Goal: Find specific page/section: Find specific page/section

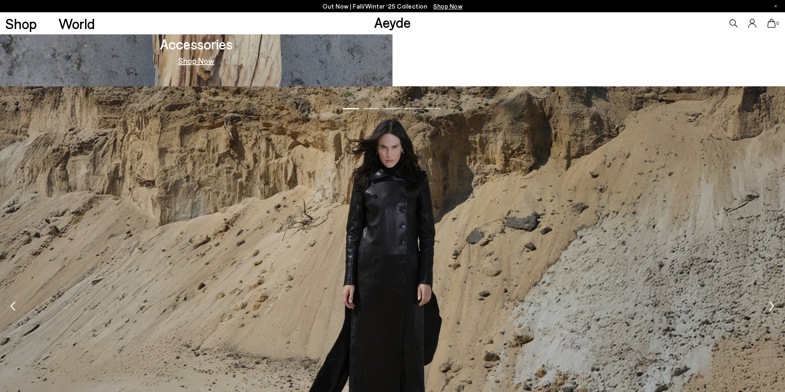
scroll to position [1742, 0]
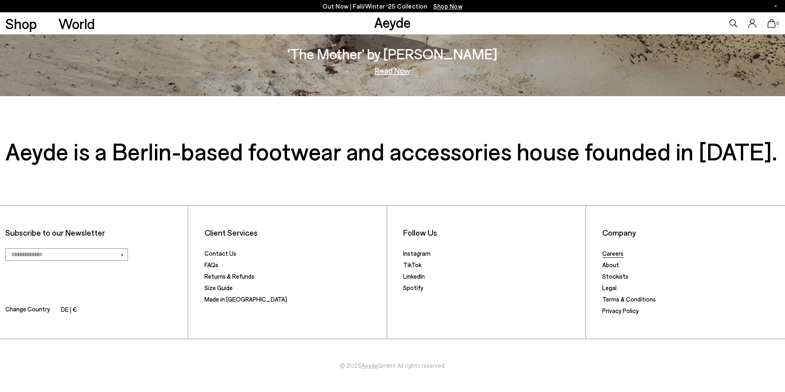
click at [617, 254] on link "Careers" at bounding box center [612, 252] width 21 height 7
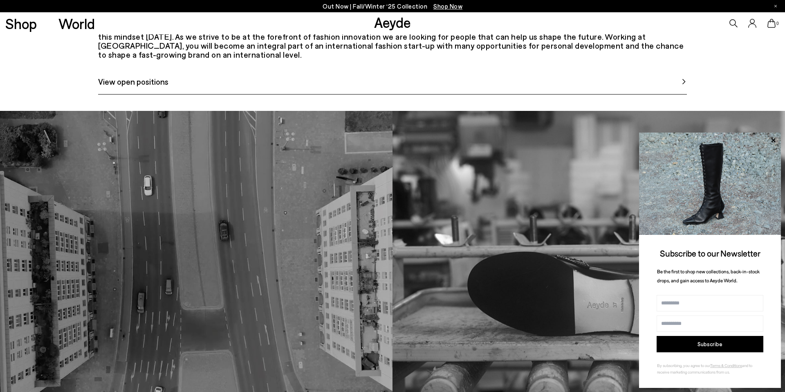
scroll to position [491, 0]
